Goal: Task Accomplishment & Management: Complete application form

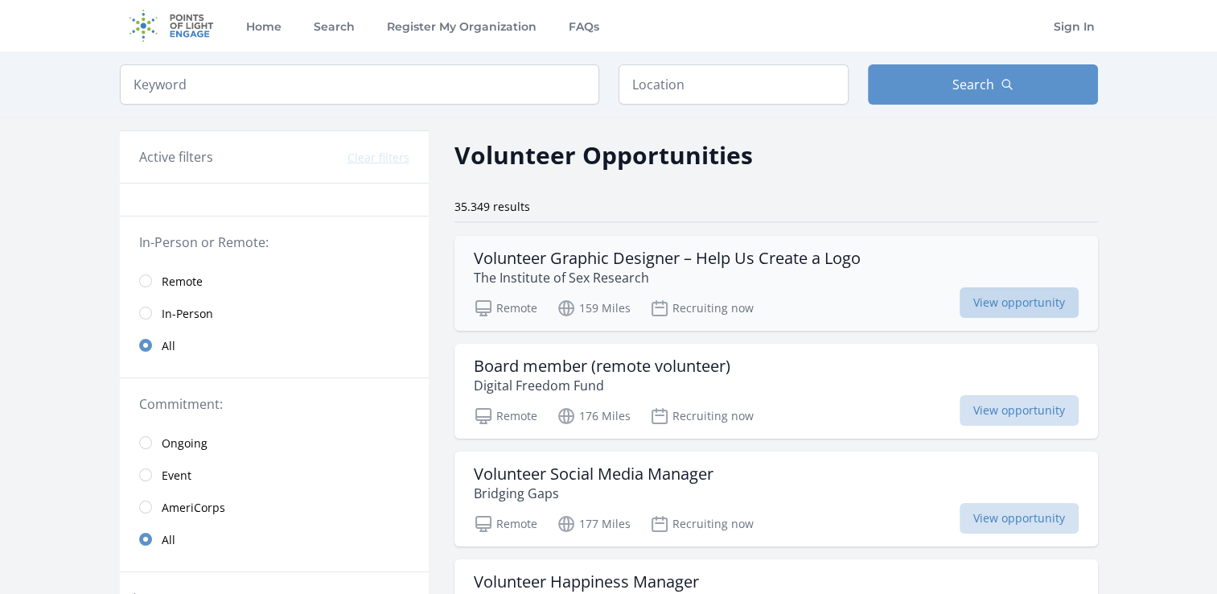
click at [1020, 296] on span "View opportunity" at bounding box center [1019, 302] width 119 height 31
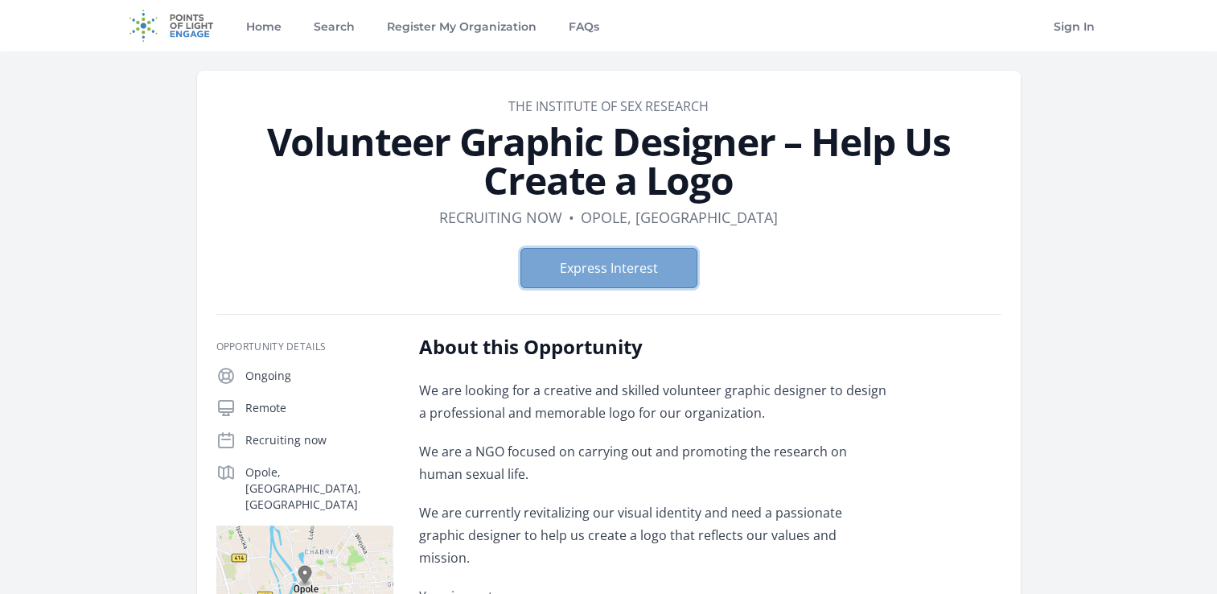
click at [658, 276] on button "Express Interest" at bounding box center [608, 268] width 177 height 40
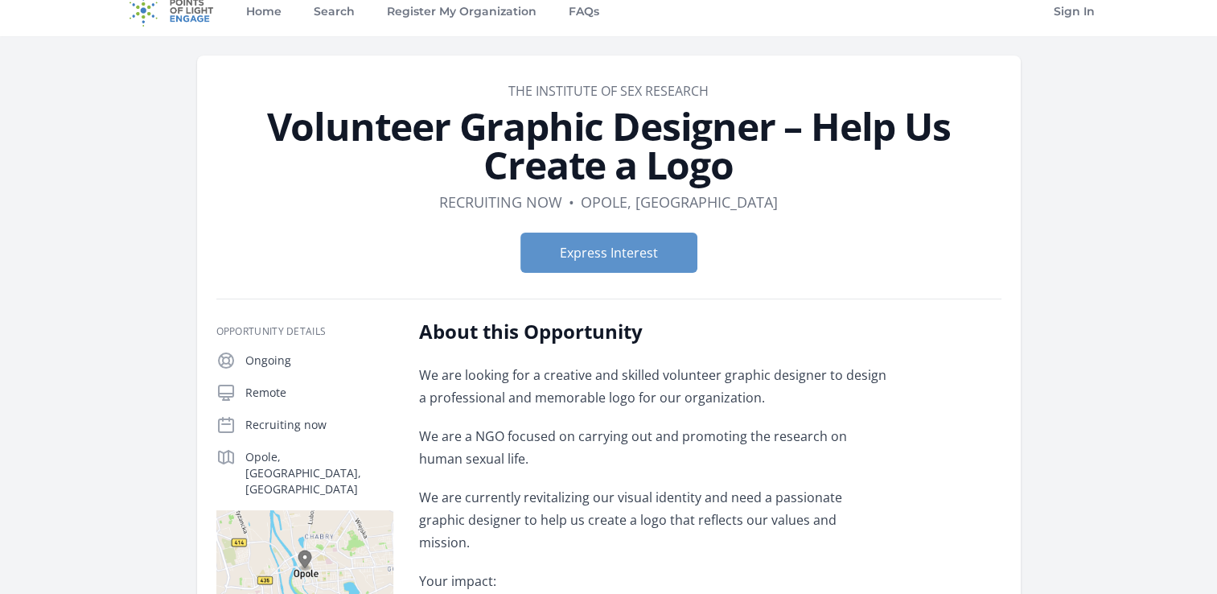
scroll to position [22, 0]
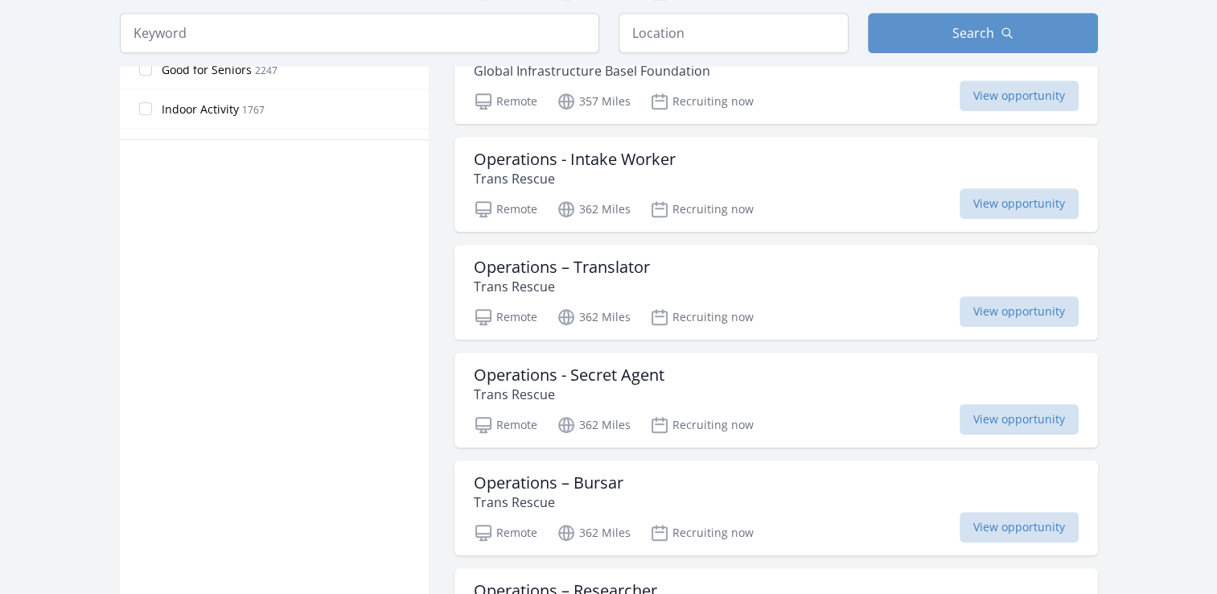
scroll to position [976, 0]
click at [1022, 311] on span "View opportunity" at bounding box center [1019, 312] width 119 height 31
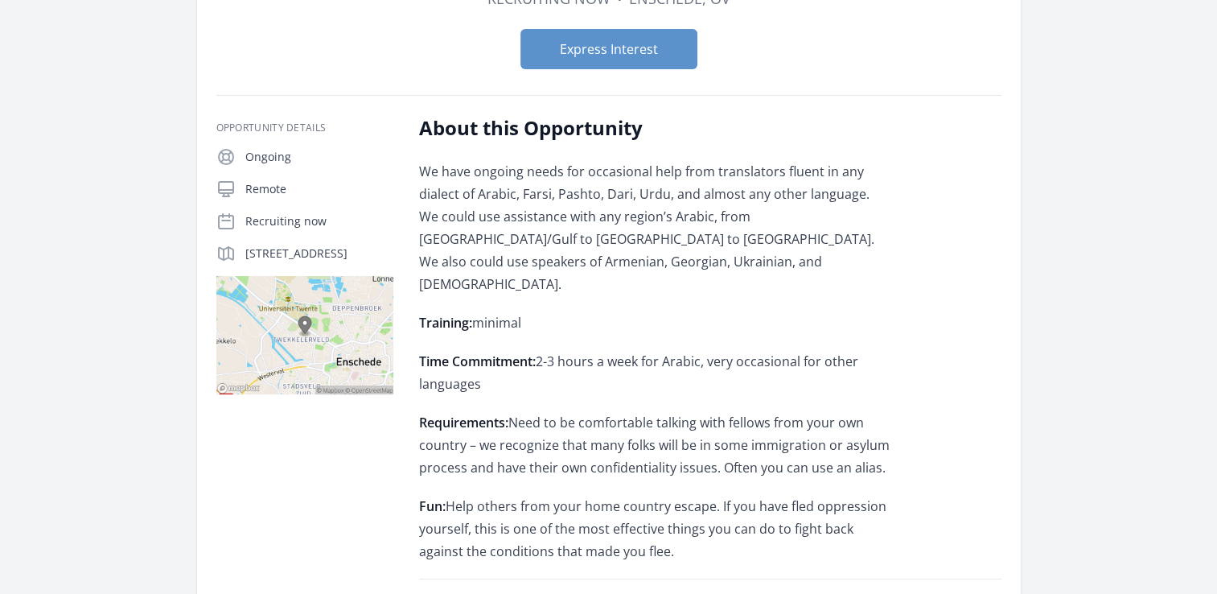
scroll to position [180, 0]
click at [645, 56] on button "Express Interest" at bounding box center [608, 49] width 177 height 40
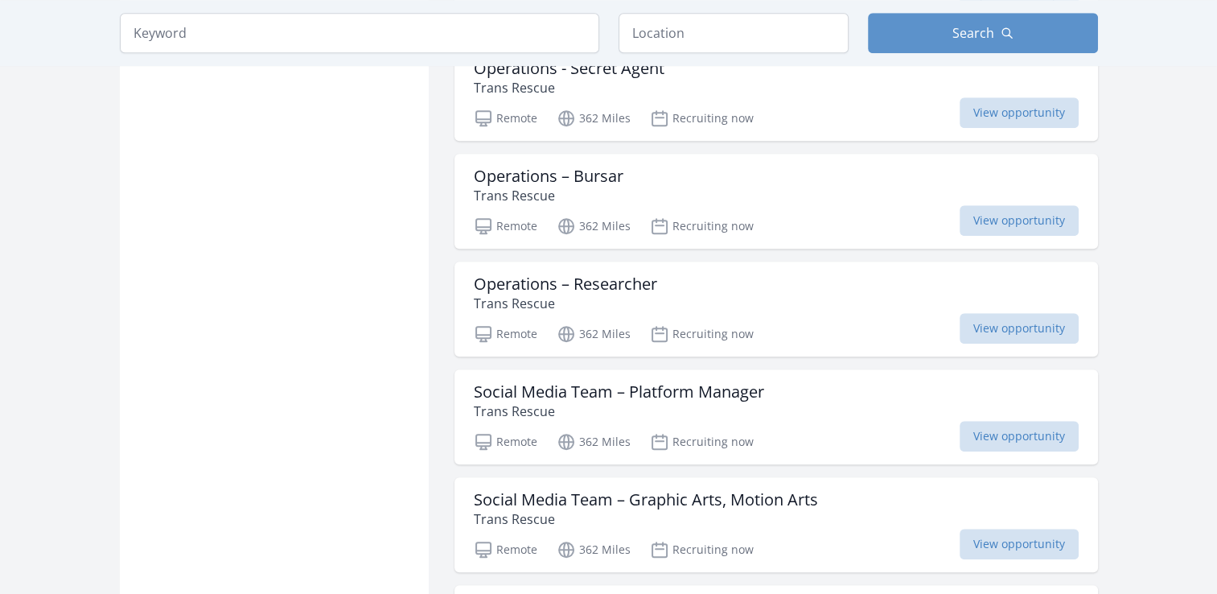
scroll to position [1284, 0]
click at [711, 298] on div "Operations – Researcher Trans Rescue" at bounding box center [776, 293] width 605 height 39
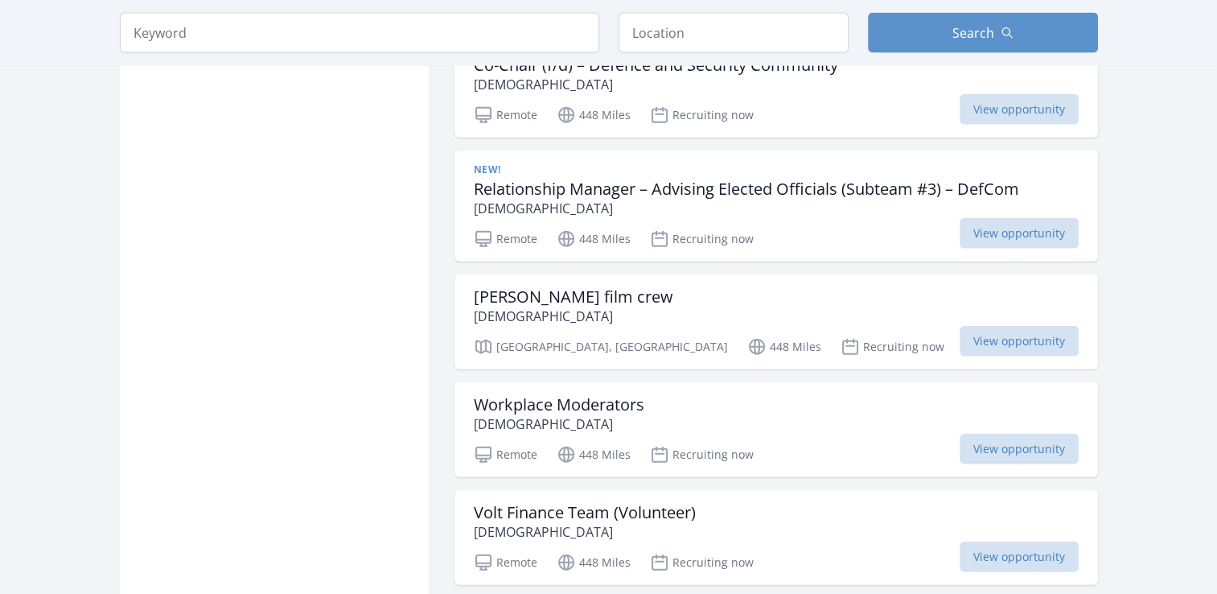
scroll to position [3726, 0]
click at [1007, 326] on span "View opportunity" at bounding box center [1019, 341] width 119 height 31
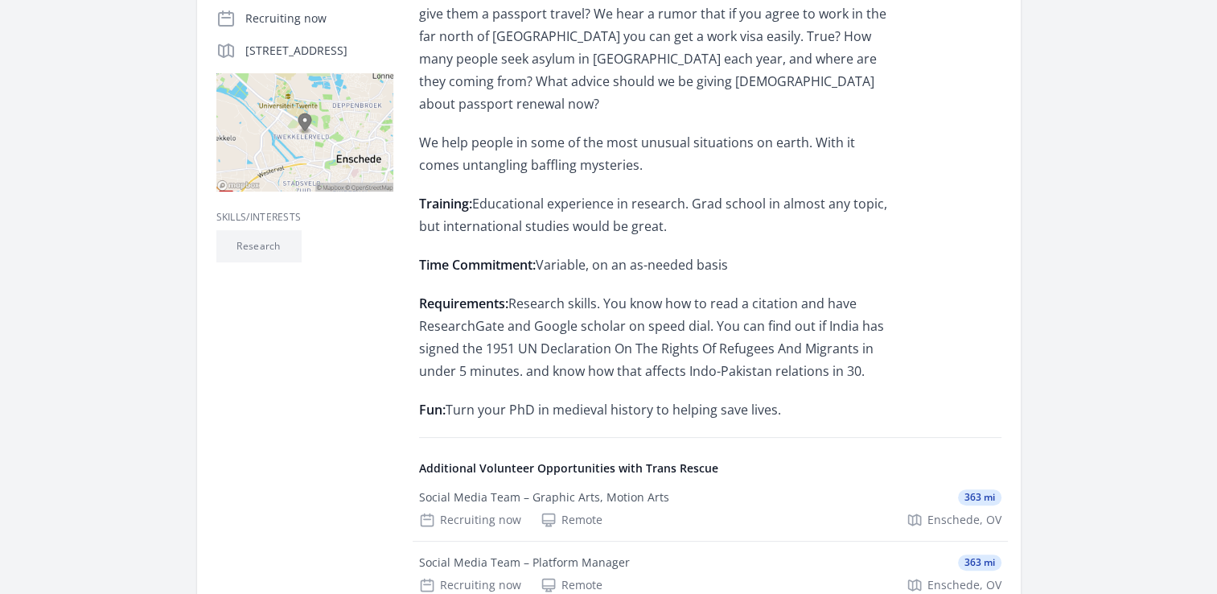
scroll to position [389, 0]
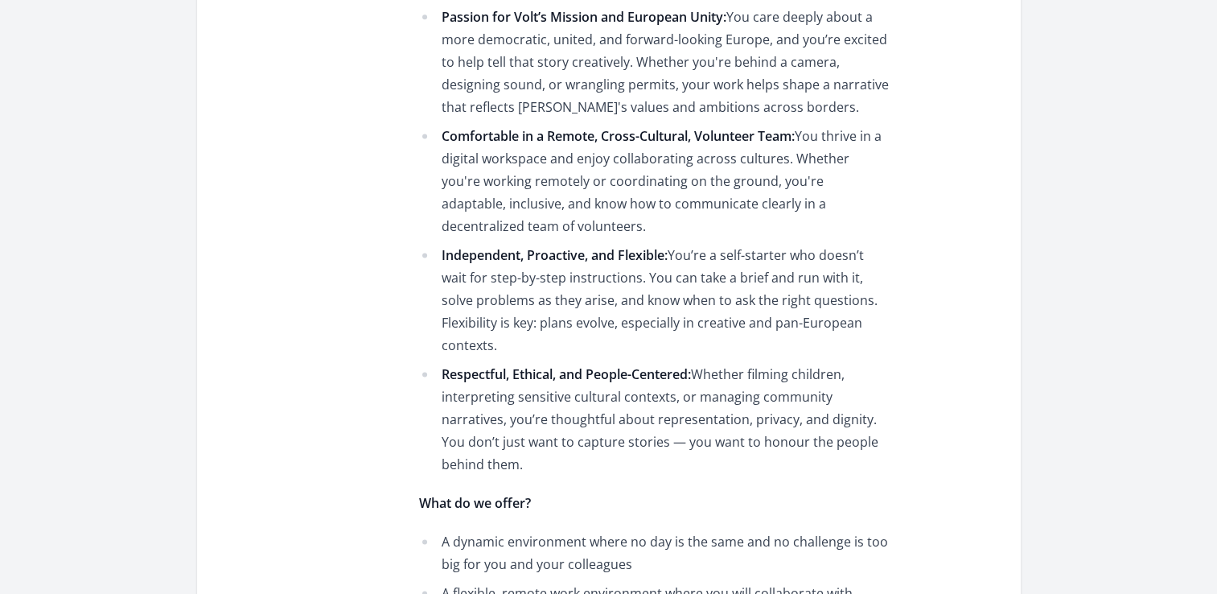
scroll to position [2362, 0]
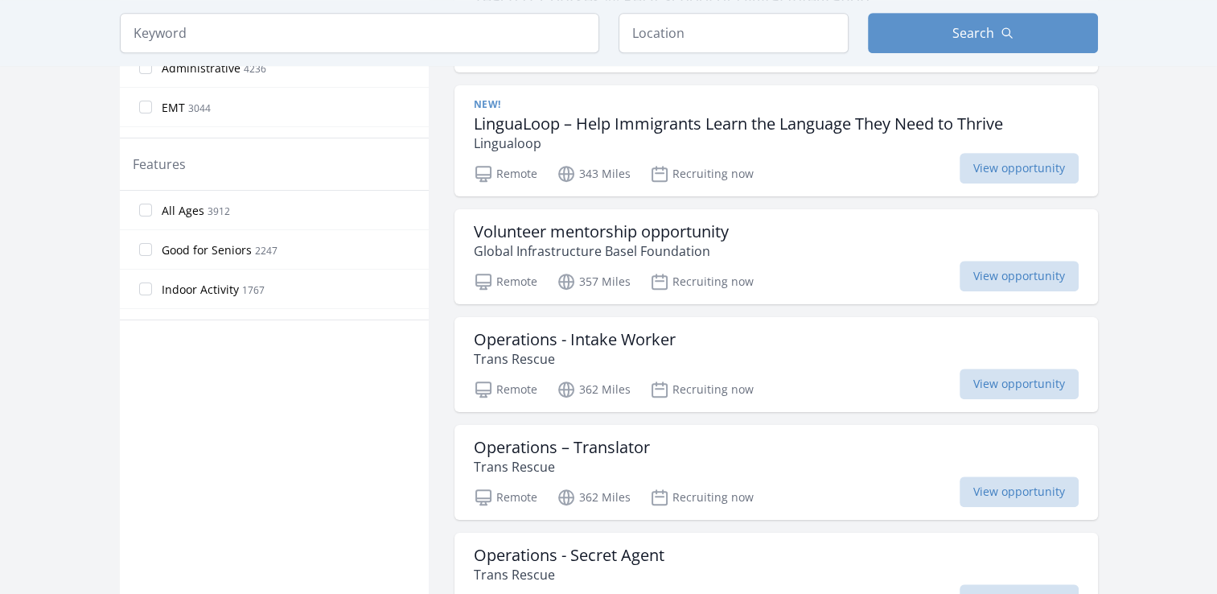
scroll to position [830, 0]
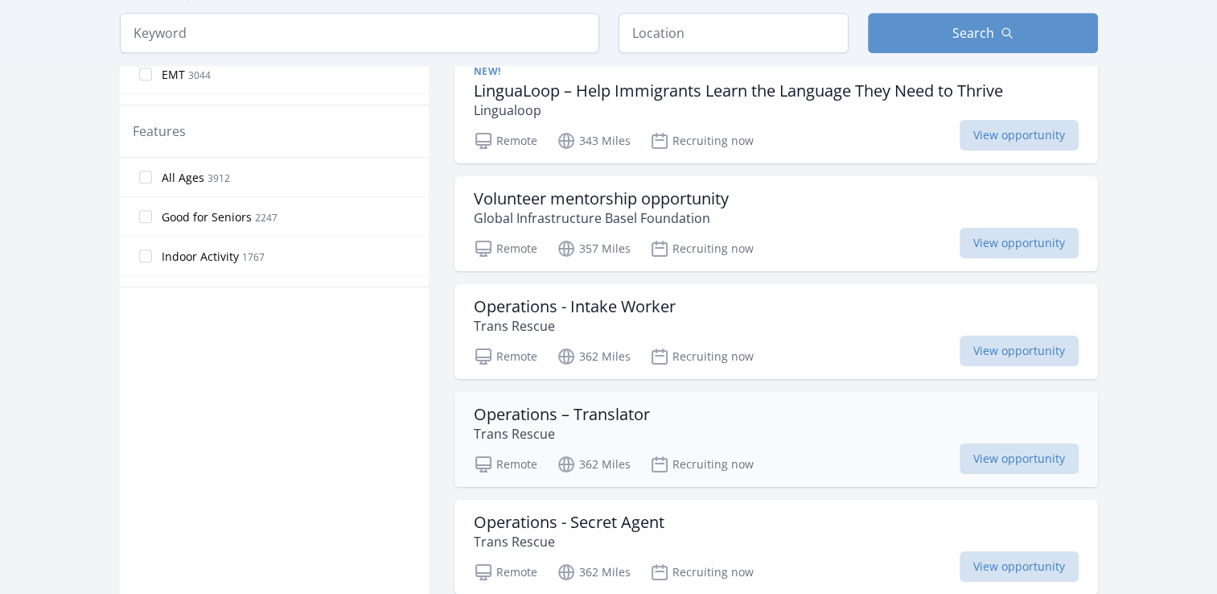
click at [937, 430] on div "Operations – Translator Trans Rescue" at bounding box center [776, 424] width 605 height 39
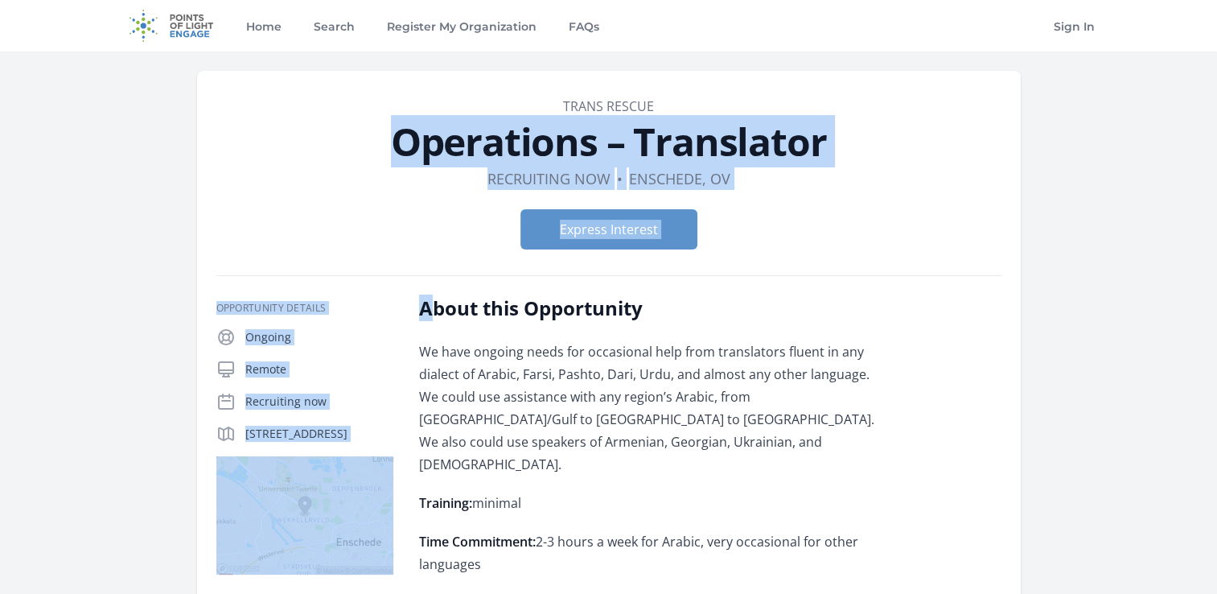
drag, startPoint x: 425, startPoint y: 306, endPoint x: 727, endPoint y: 2, distance: 427.7
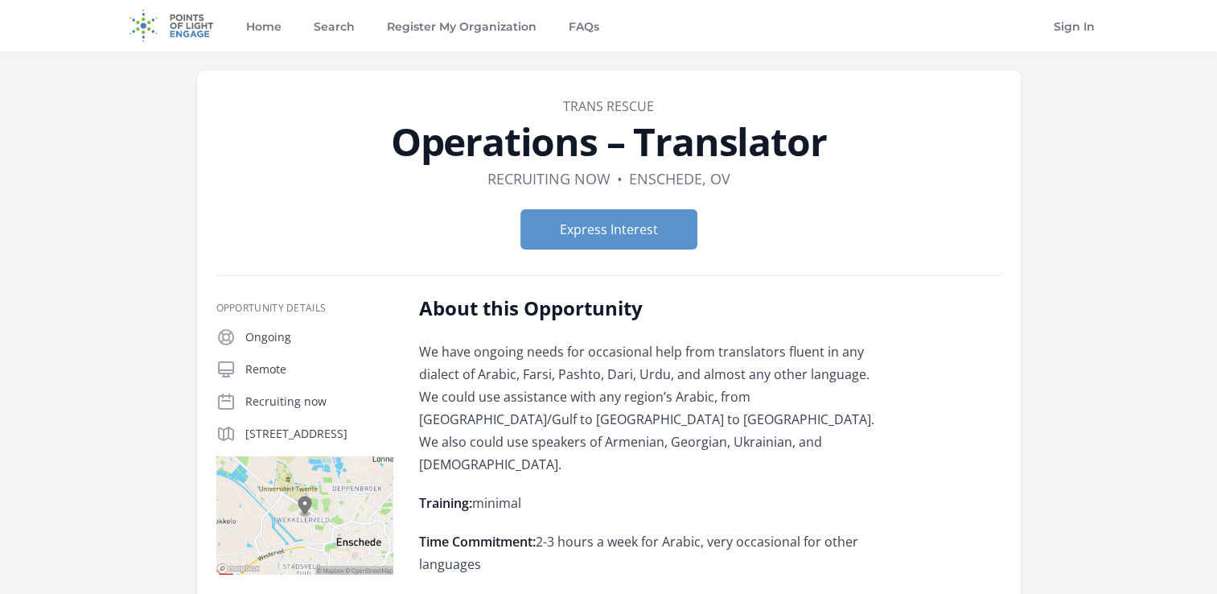
click at [521, 329] on div "About this Opportunity We have ongoing needs for occasional help from translato…" at bounding box center [654, 518] width 471 height 447
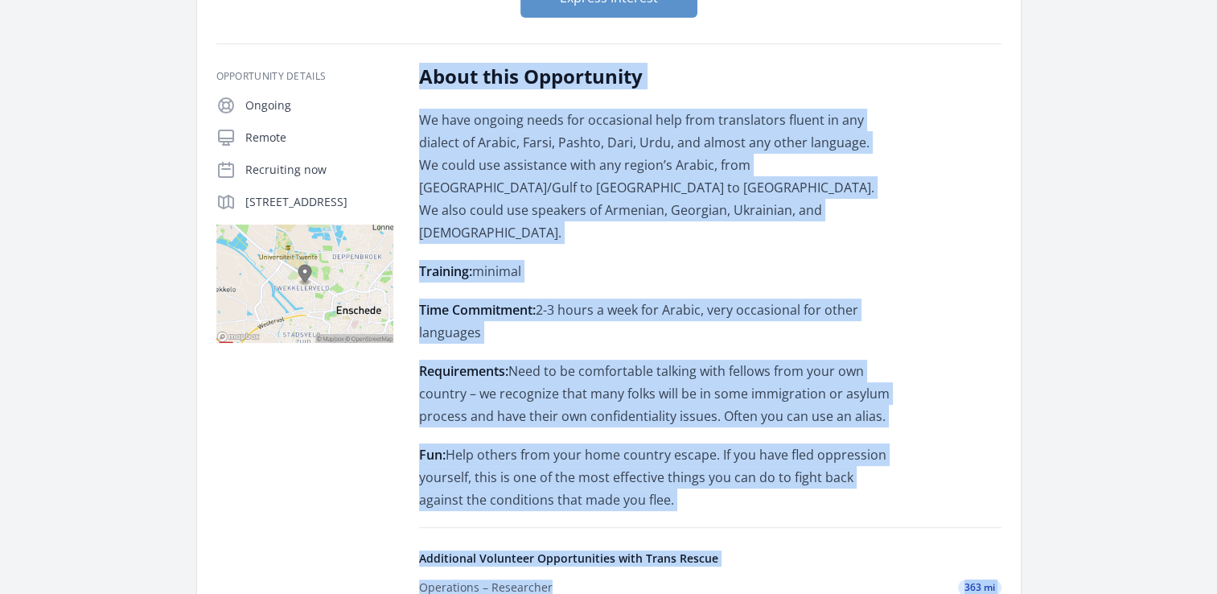
scroll to position [306, 0]
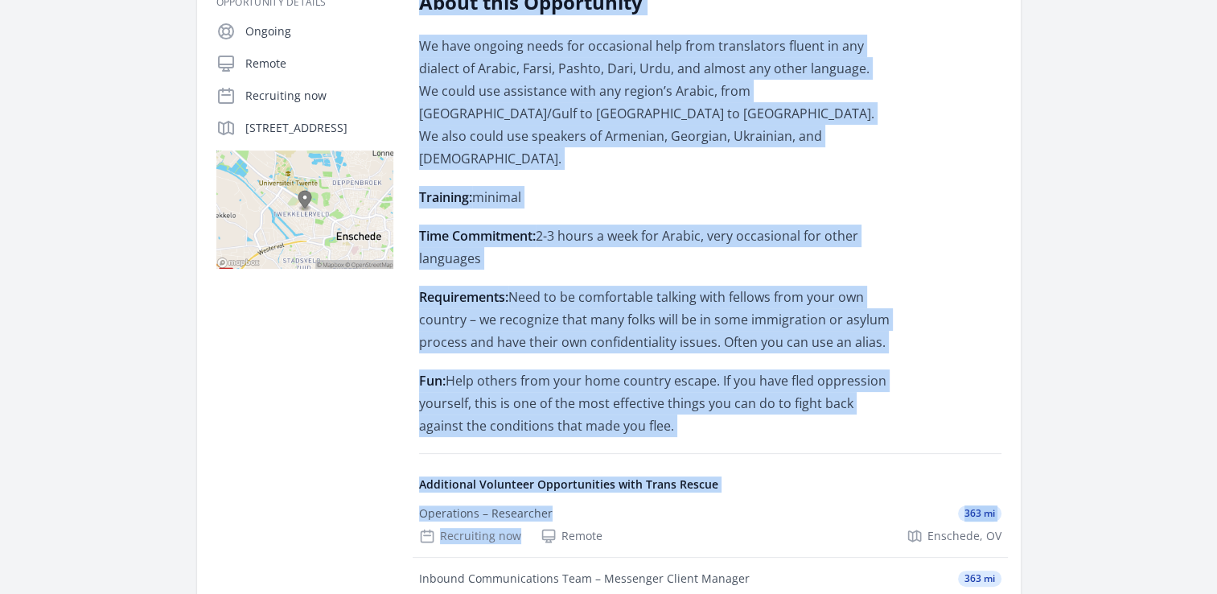
drag, startPoint x: 418, startPoint y: 310, endPoint x: 660, endPoint y: 396, distance: 255.9
click at [660, 396] on div "About this Opportunity We have ongoing needs for occasional help from translato…" at bounding box center [654, 213] width 471 height 447
copy div "About this Opportunity We have ongoing needs for occasional help from translato…"
click at [602, 186] on p "Training: minimal" at bounding box center [654, 197] width 471 height 23
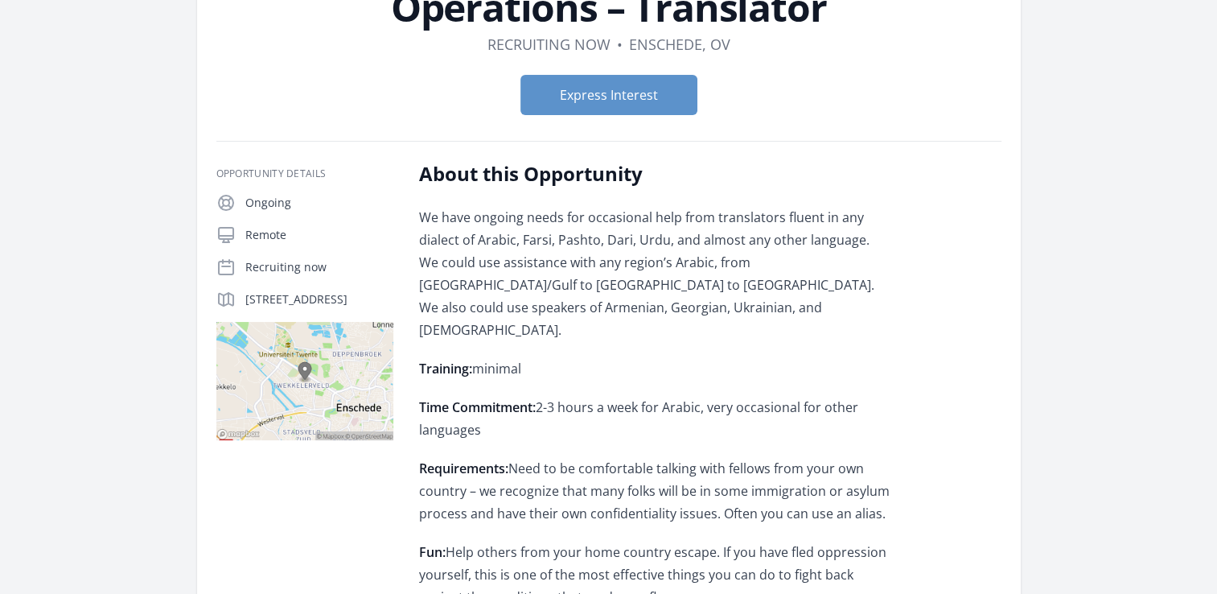
scroll to position [134, 0]
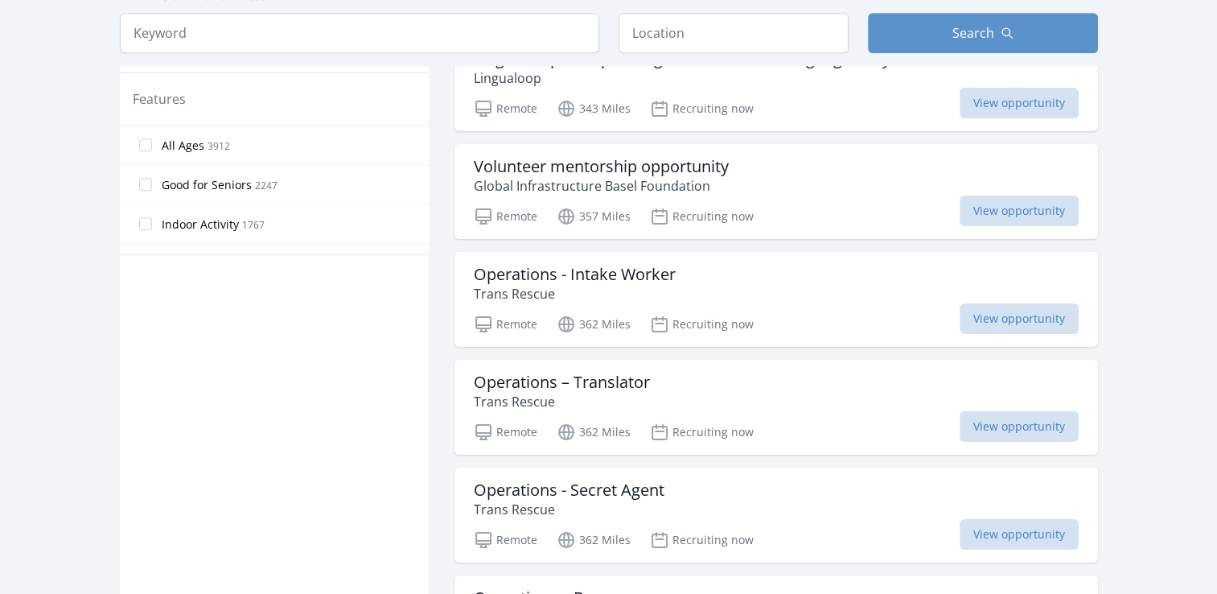
scroll to position [862, 0]
click at [635, 381] on h3 "Operations – Translator" at bounding box center [562, 381] width 176 height 19
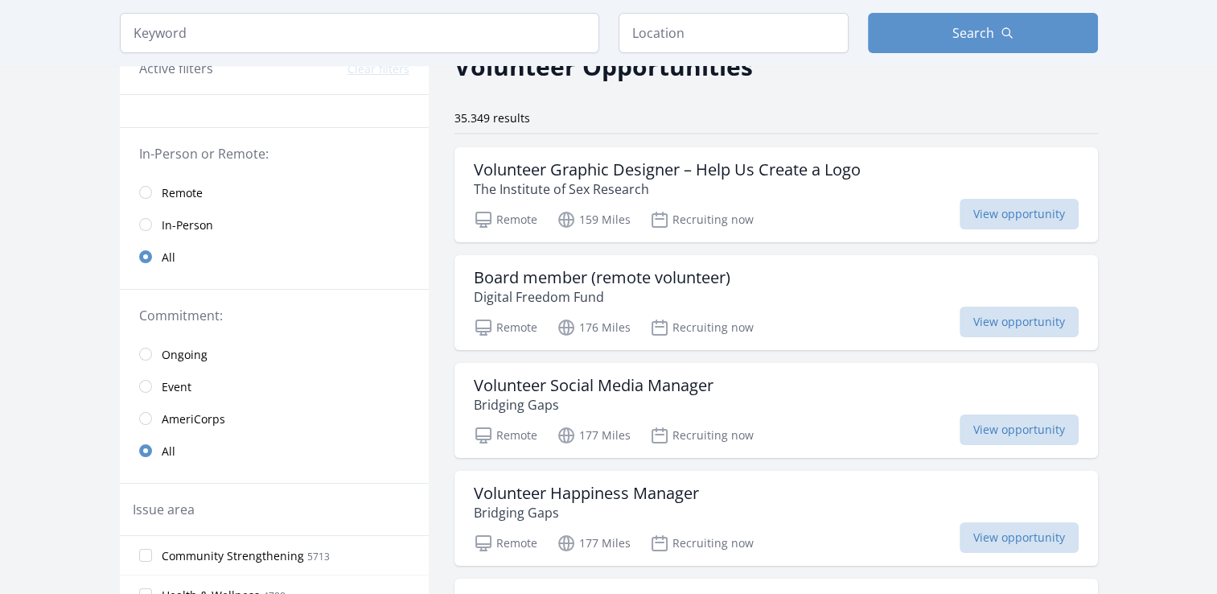
scroll to position [87, 0]
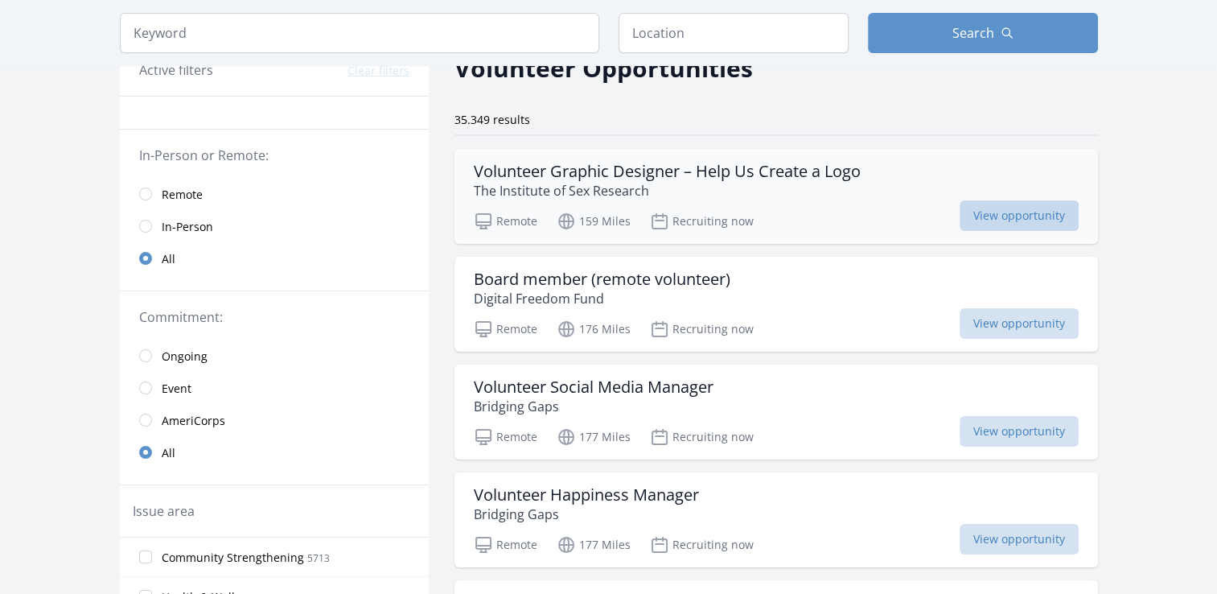
click at [995, 212] on span "View opportunity" at bounding box center [1019, 215] width 119 height 31
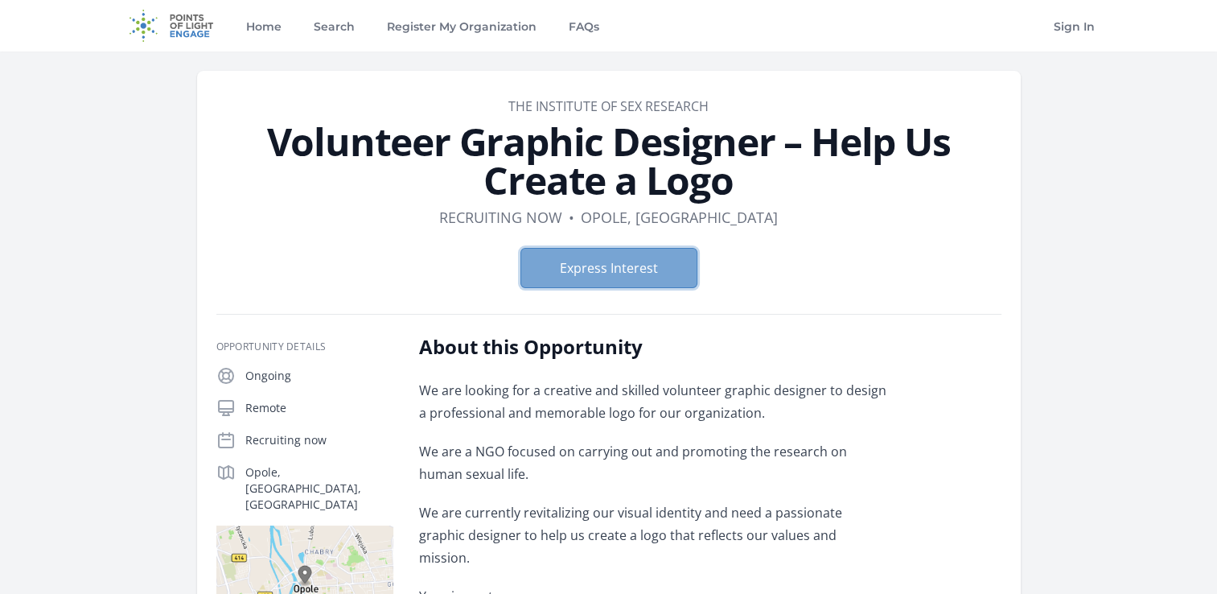
click at [666, 286] on button "Express Interest" at bounding box center [608, 268] width 177 height 40
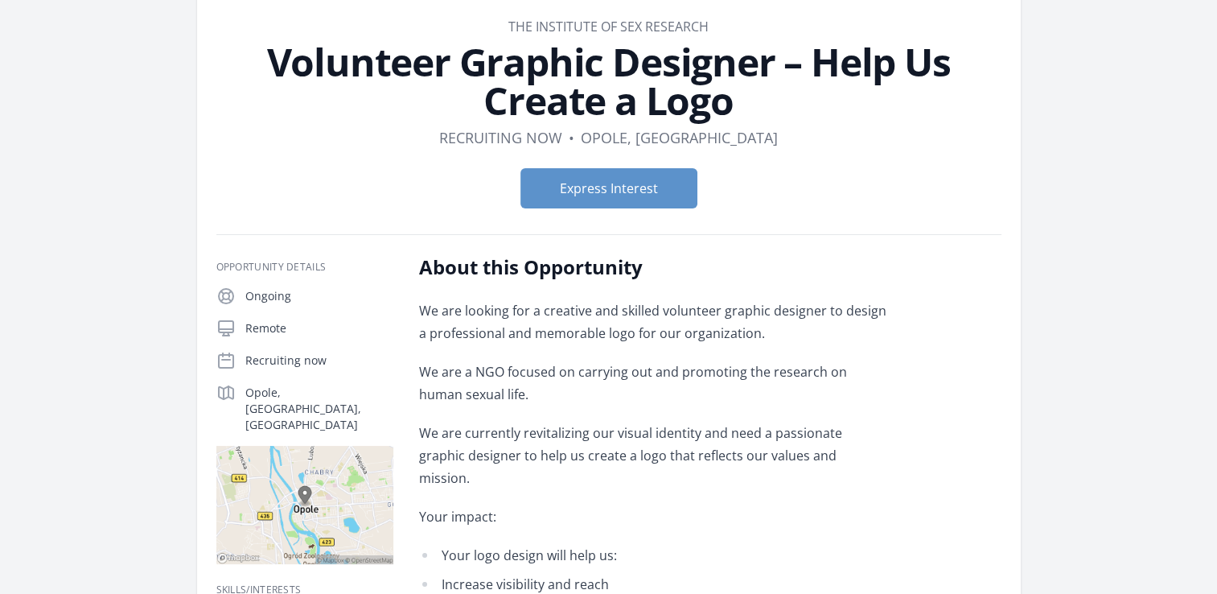
scroll to position [142, 0]
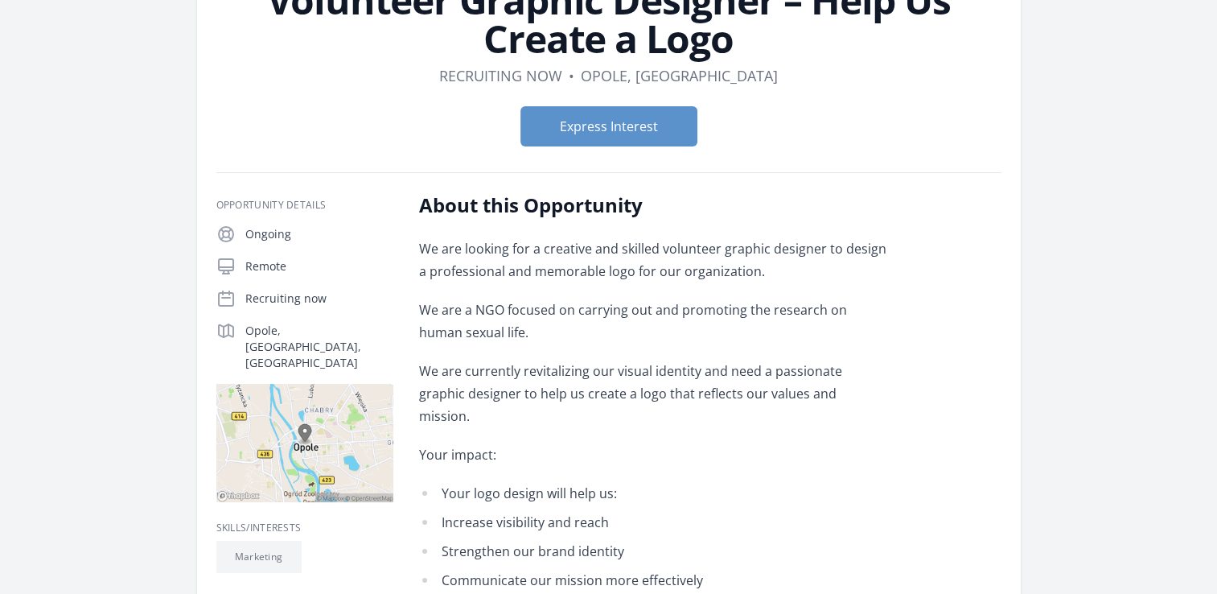
click at [257, 300] on p "Recruiting now" at bounding box center [319, 298] width 148 height 16
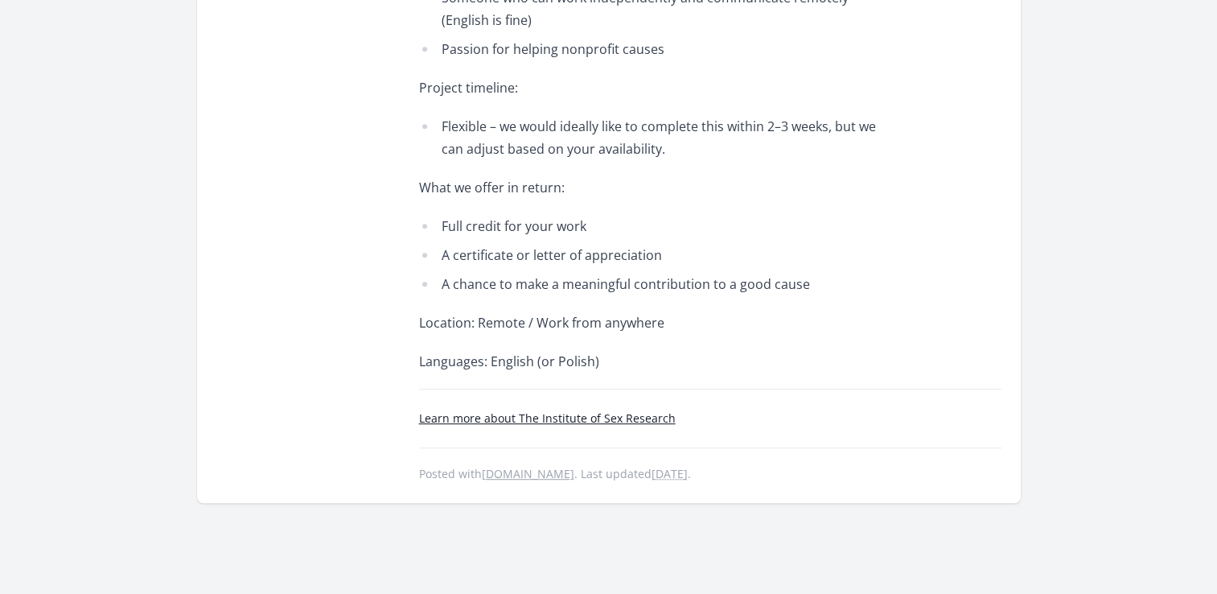
scroll to position [883, 0]
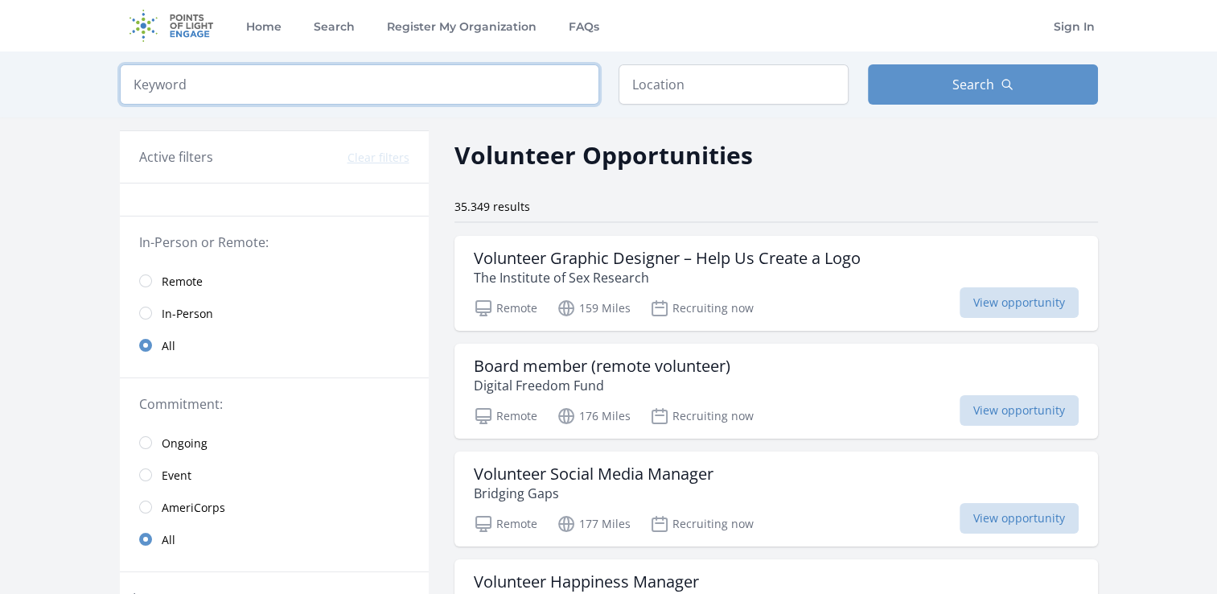
click at [558, 92] on input "search" at bounding box center [359, 84] width 479 height 40
type input "graphic"
click button "submit" at bounding box center [0, 0] width 0 height 0
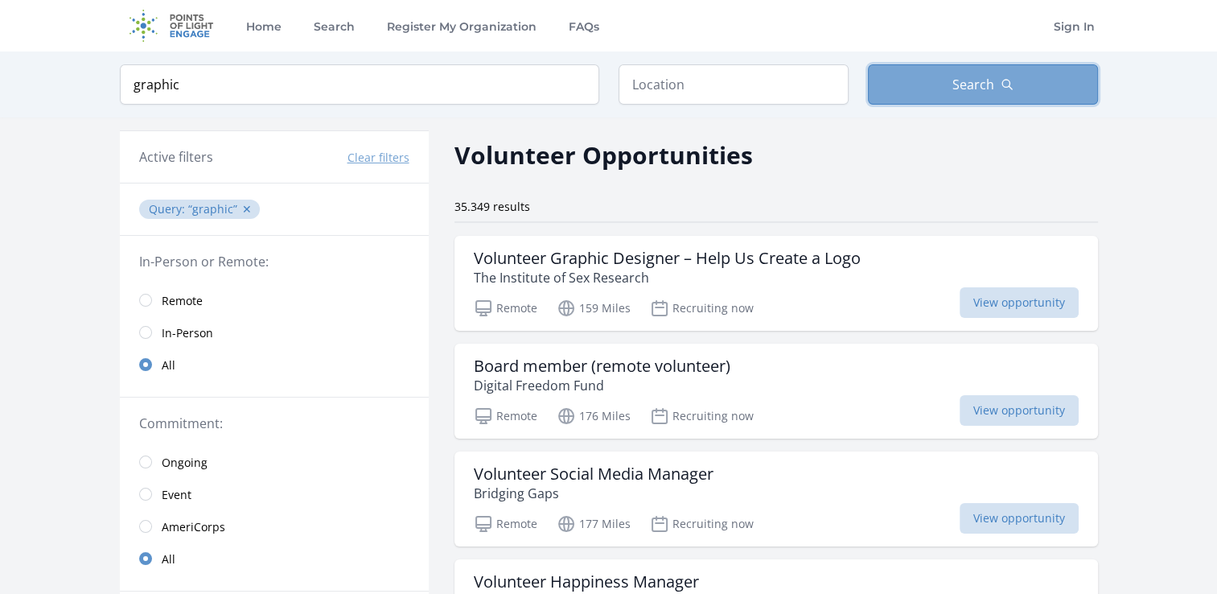
click at [903, 100] on button "Search" at bounding box center [983, 84] width 230 height 40
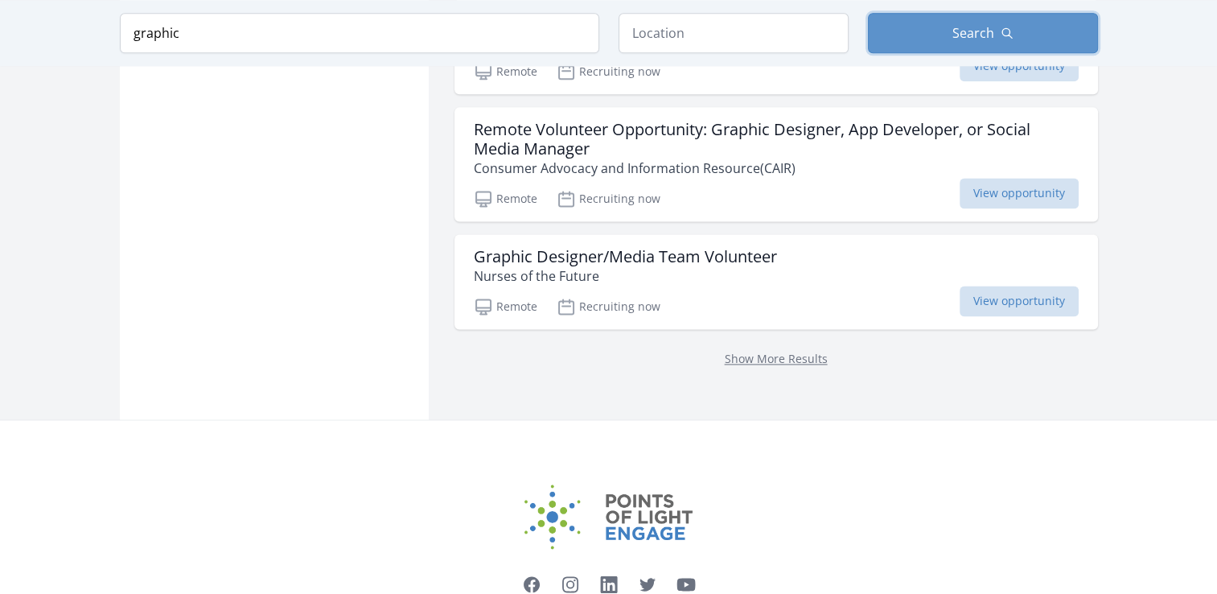
scroll to position [2212, 0]
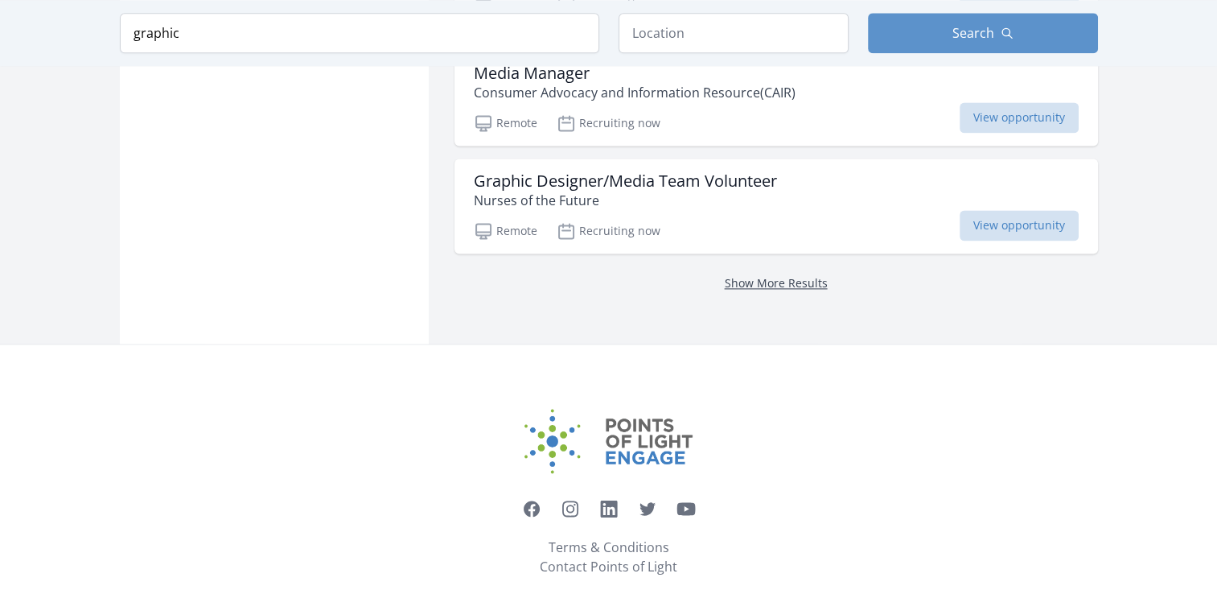
click at [814, 275] on link "Show More Results" at bounding box center [776, 282] width 103 height 15
click at [798, 275] on link "Show More Results" at bounding box center [776, 282] width 103 height 15
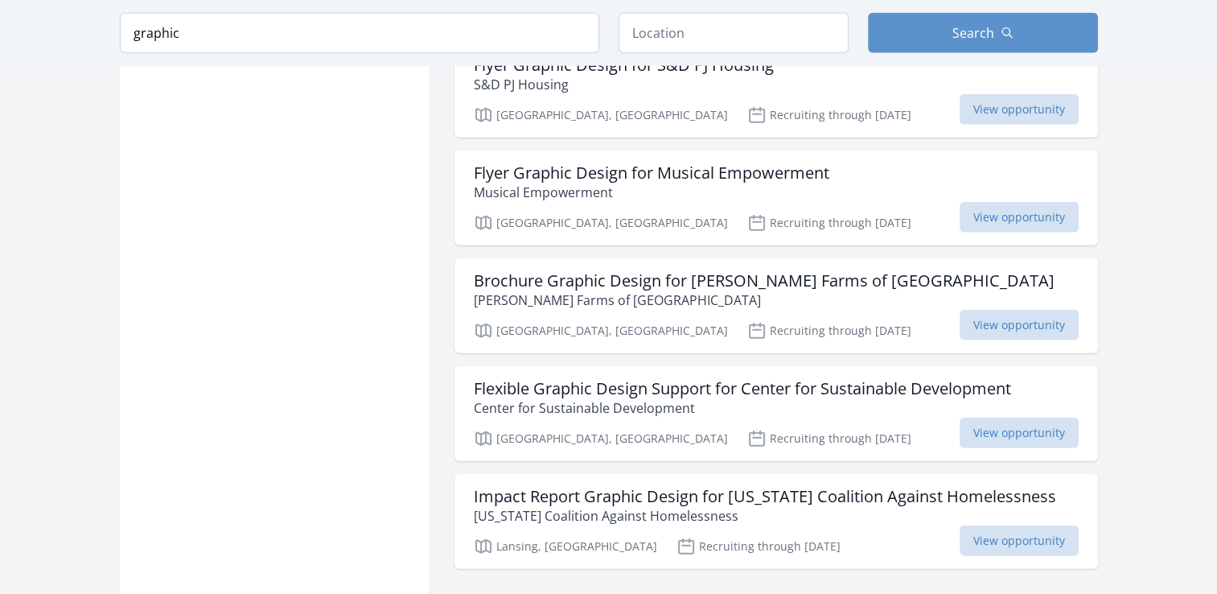
scroll to position [4083, 0]
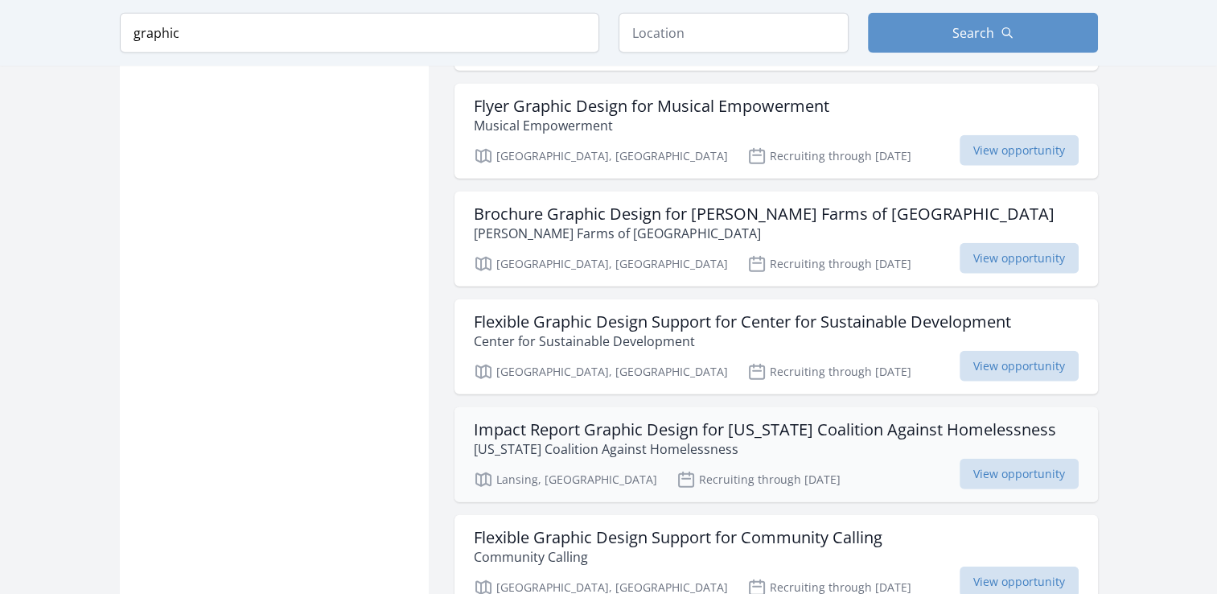
scroll to position [4158, 0]
